Goal: Task Accomplishment & Management: Complete application form

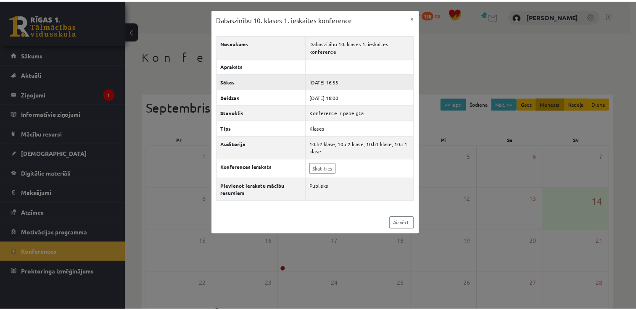
scroll to position [90, 0]
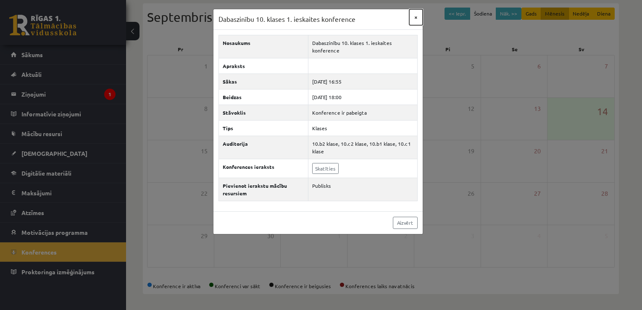
click at [415, 17] on button "×" at bounding box center [415, 17] width 13 height 16
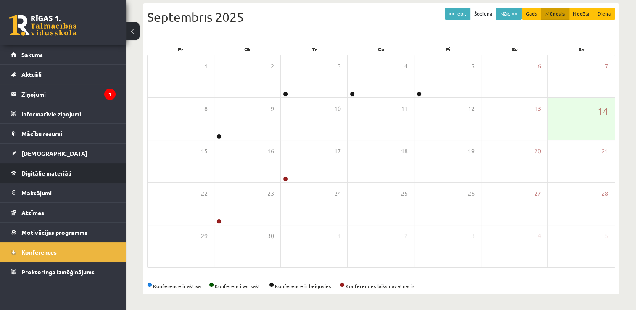
click at [64, 173] on span "Digitālie materiāli" at bounding box center [46, 173] width 50 height 8
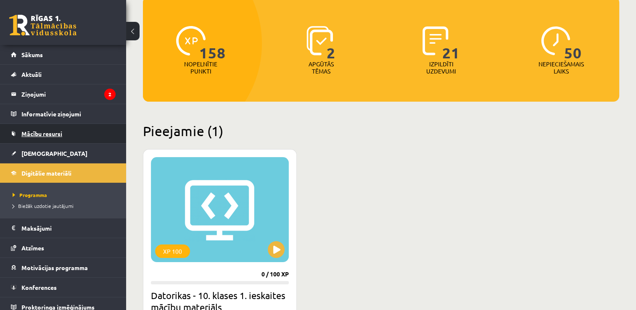
click at [47, 135] on span "Mācību resursi" at bounding box center [41, 134] width 41 height 8
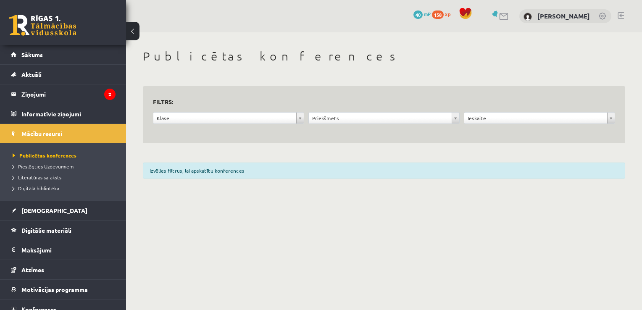
click at [64, 167] on span "Pieslēgties Uzdevumiem" at bounding box center [43, 166] width 61 height 7
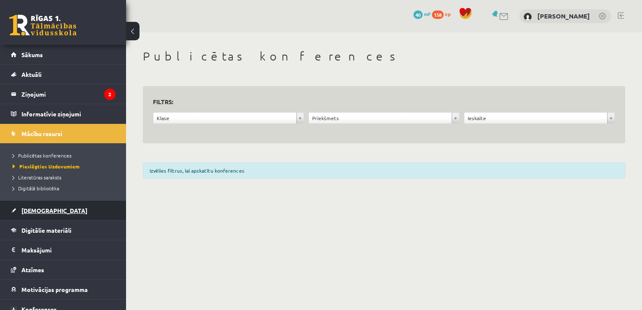
click at [43, 209] on span "[DEMOGRAPHIC_DATA]" at bounding box center [54, 211] width 66 height 8
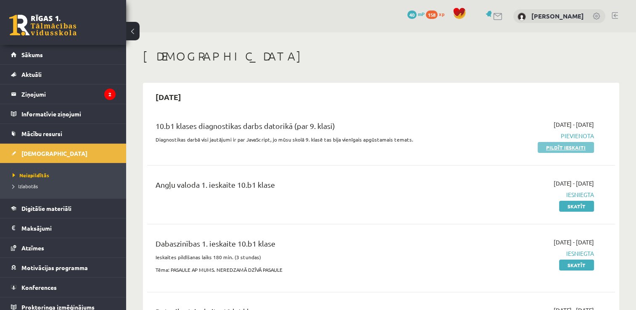
click at [551, 146] on link "Pildīt ieskaiti" at bounding box center [565, 147] width 56 height 11
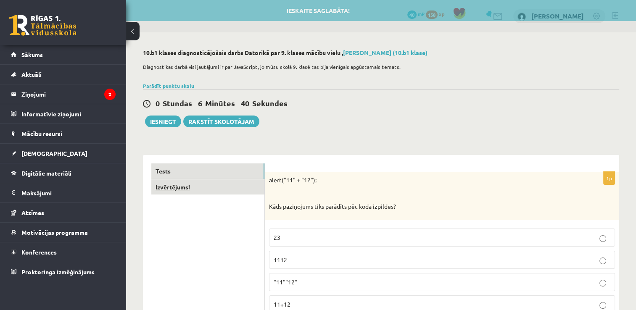
click at [171, 186] on link "Izvērtējums!" at bounding box center [207, 187] width 113 height 16
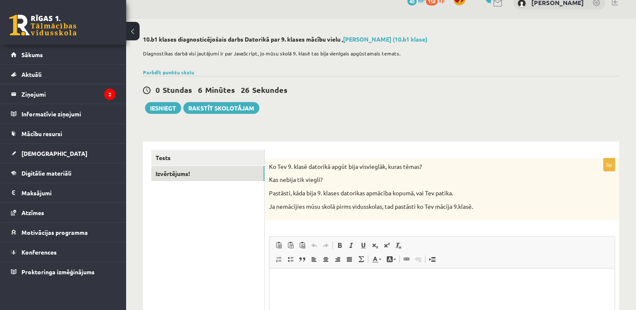
scroll to position [55, 0]
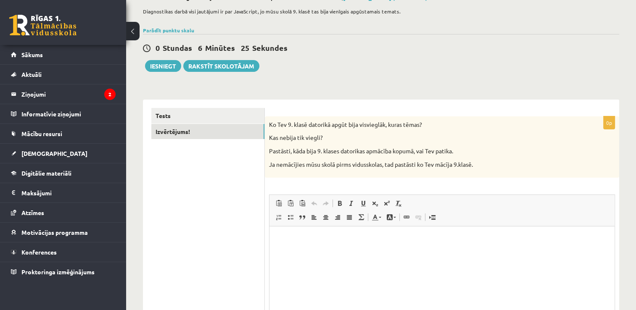
click at [287, 238] on p "Rich Text Editor, wiswyg-editor-user-answer-47024829353400" at bounding box center [442, 239] width 328 height 9
click at [380, 240] on p "**********" at bounding box center [442, 239] width 328 height 9
click at [444, 238] on p "**********" at bounding box center [442, 239] width 328 height 9
click at [445, 237] on p "**********" at bounding box center [442, 239] width 328 height 9
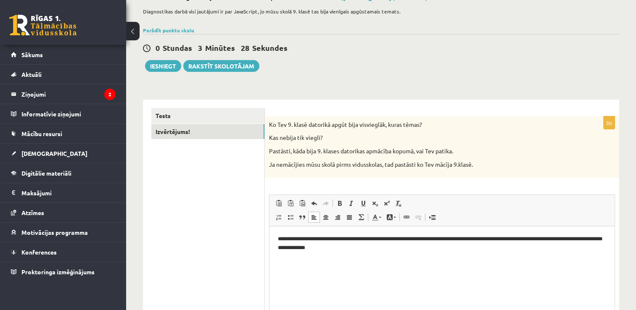
click at [350, 247] on p "**********" at bounding box center [442, 244] width 328 height 18
click at [166, 67] on button "Iesniegt" at bounding box center [163, 66] width 36 height 12
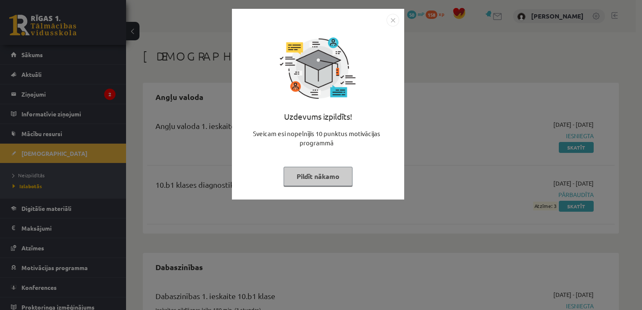
click at [392, 17] on img "Close" at bounding box center [392, 20] width 13 height 13
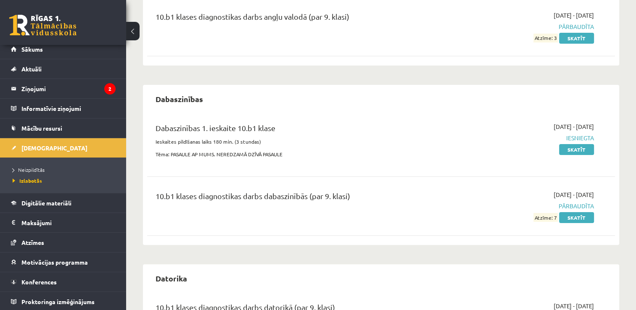
scroll to position [230, 0]
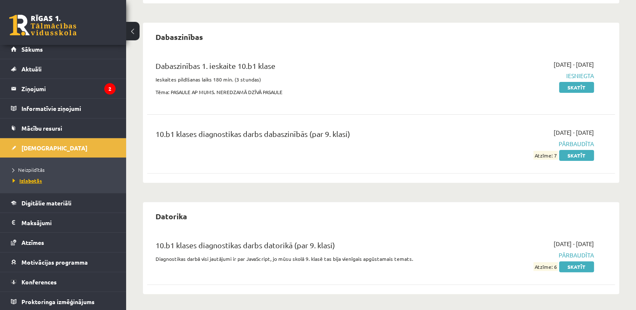
click at [29, 181] on span "Izlabotās" at bounding box center [27, 180] width 29 height 7
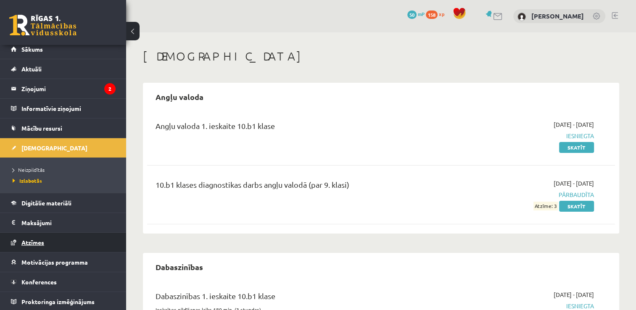
scroll to position [0, 0]
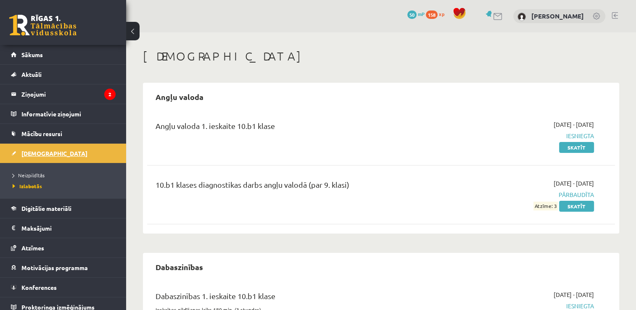
click at [33, 153] on span "[DEMOGRAPHIC_DATA]" at bounding box center [54, 154] width 66 height 8
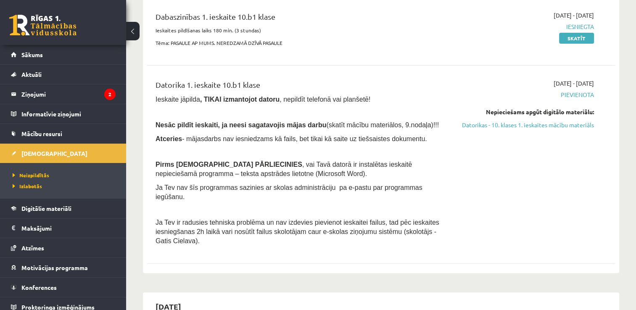
scroll to position [84, 0]
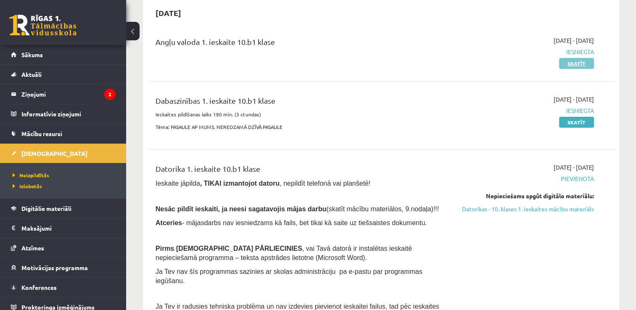
click at [583, 67] on link "Skatīt" at bounding box center [576, 63] width 35 height 11
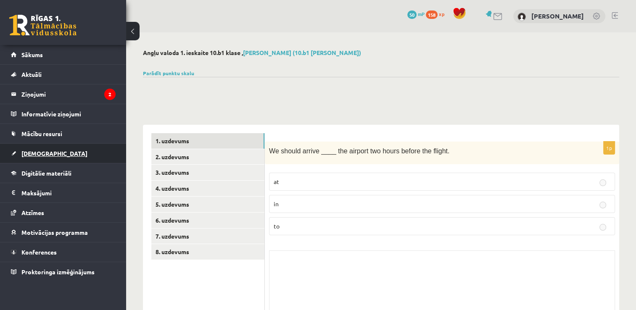
click at [42, 152] on span "[DEMOGRAPHIC_DATA]" at bounding box center [54, 154] width 66 height 8
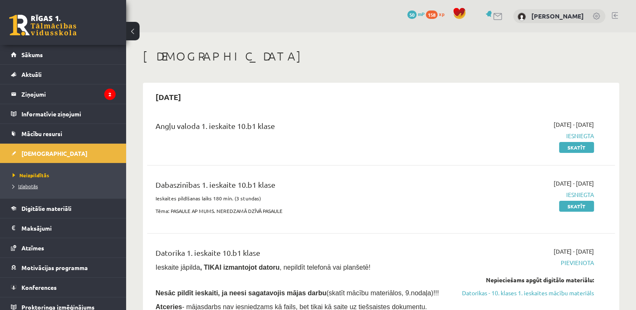
click at [30, 187] on span "Izlabotās" at bounding box center [25, 186] width 25 height 7
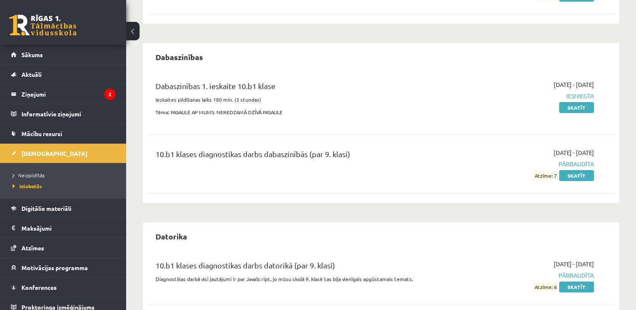
scroll to position [230, 0]
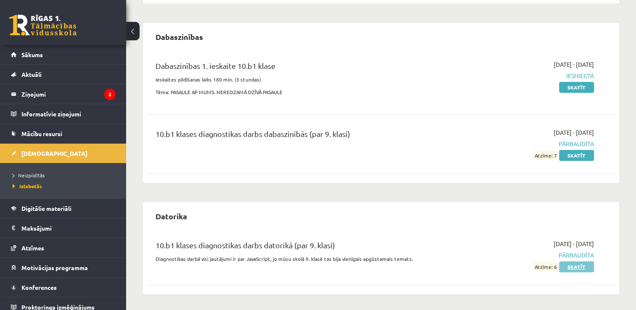
click at [580, 265] on link "Skatīt" at bounding box center [576, 266] width 35 height 11
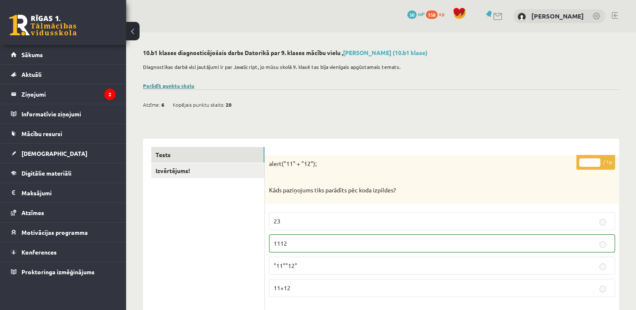
click at [166, 87] on link "Parādīt punktu skalu" at bounding box center [168, 85] width 51 height 7
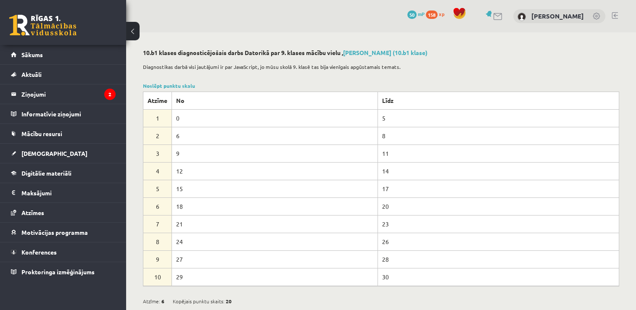
click at [240, 84] on div "Noslēpt punktu skalu Atzīme No Līdz 1 0 5 2 6 8 3 9 11 4 12 14 5 15 17 6 18 20 …" at bounding box center [381, 184] width 476 height 204
click at [258, 84] on div "Noslēpt punktu skalu Atzīme No Līdz 1 0 5 2 6 8 3 9 11 4 12 14 5 15 17 6 18 20 …" at bounding box center [381, 184] width 476 height 204
click at [176, 87] on link "Noslēpt punktu skalu" at bounding box center [169, 85] width 52 height 7
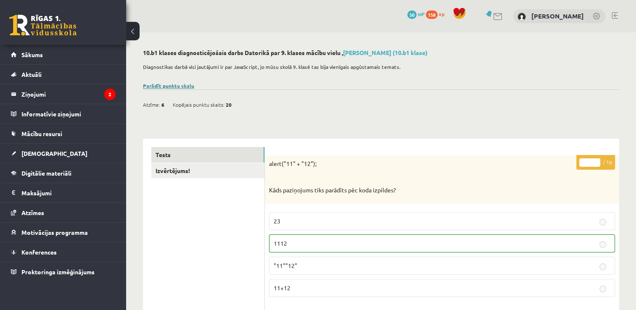
click at [172, 87] on link "Parādīt punktu skalu" at bounding box center [168, 85] width 51 height 7
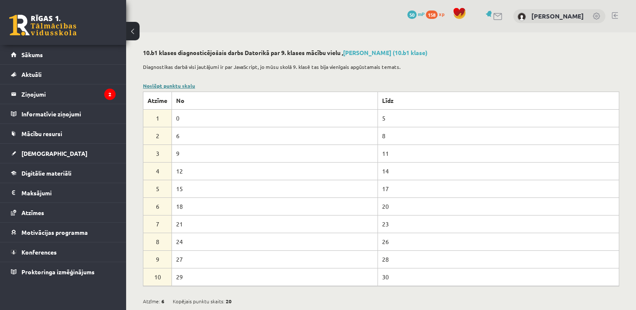
click at [172, 87] on link "Noslēpt punktu skalu" at bounding box center [169, 85] width 52 height 7
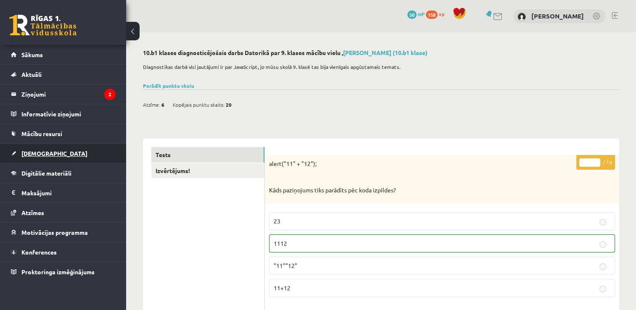
click at [42, 153] on span "[DEMOGRAPHIC_DATA]" at bounding box center [54, 154] width 66 height 8
